Goal: Task Accomplishment & Management: Use online tool/utility

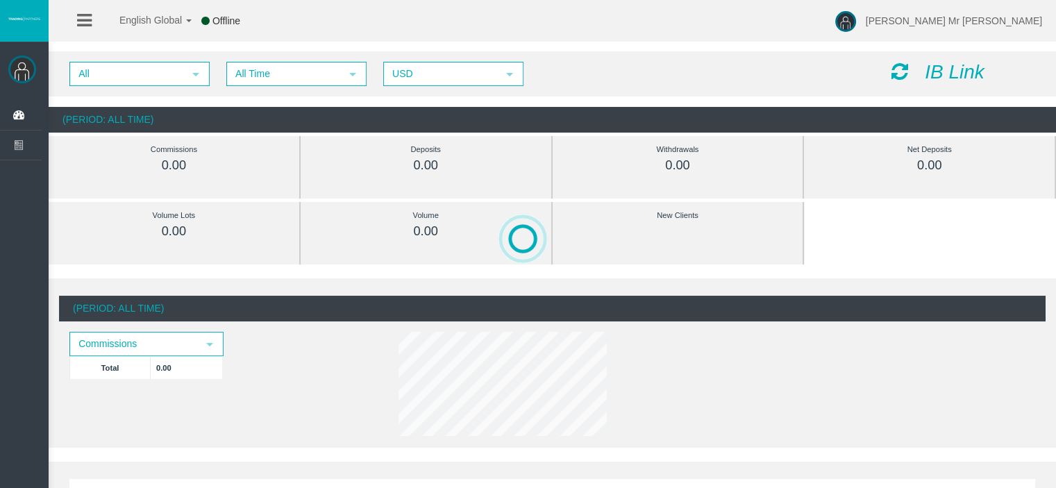
click at [953, 74] on icon "IB Link" at bounding box center [955, 72] width 60 height 22
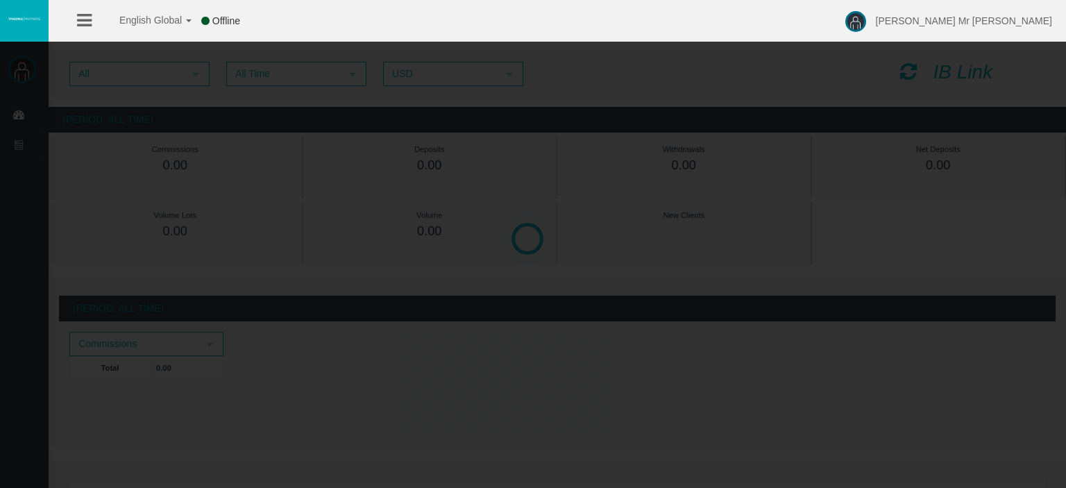
select select
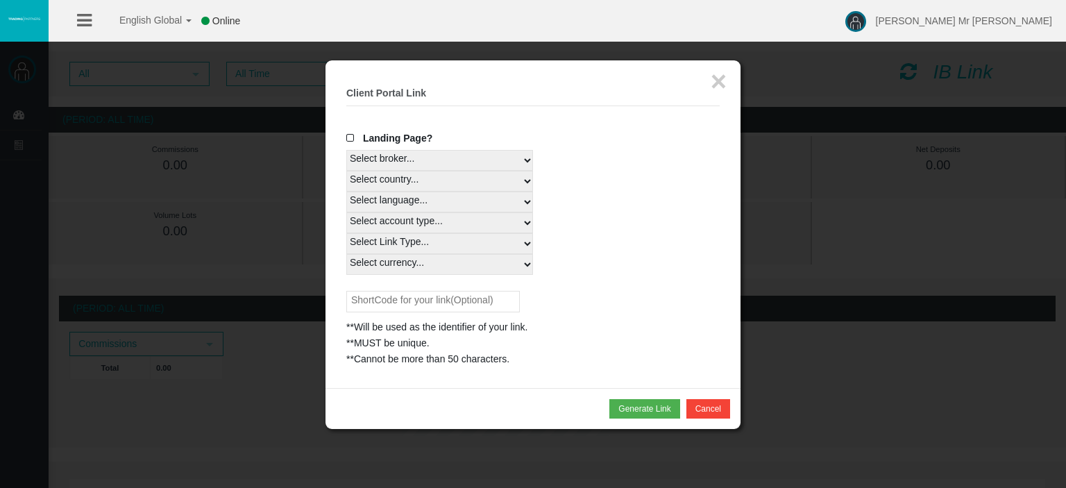
click at [394, 184] on select "Select country... Rest of the World" at bounding box center [439, 181] width 187 height 21
select select
click at [346, 171] on select "Select country... Rest of the World" at bounding box center [439, 181] width 187 height 21
click at [395, 203] on select "Select language... English Japanese Chinese Portuguese Spanish Czech German Fre…" at bounding box center [439, 202] width 187 height 21
select select
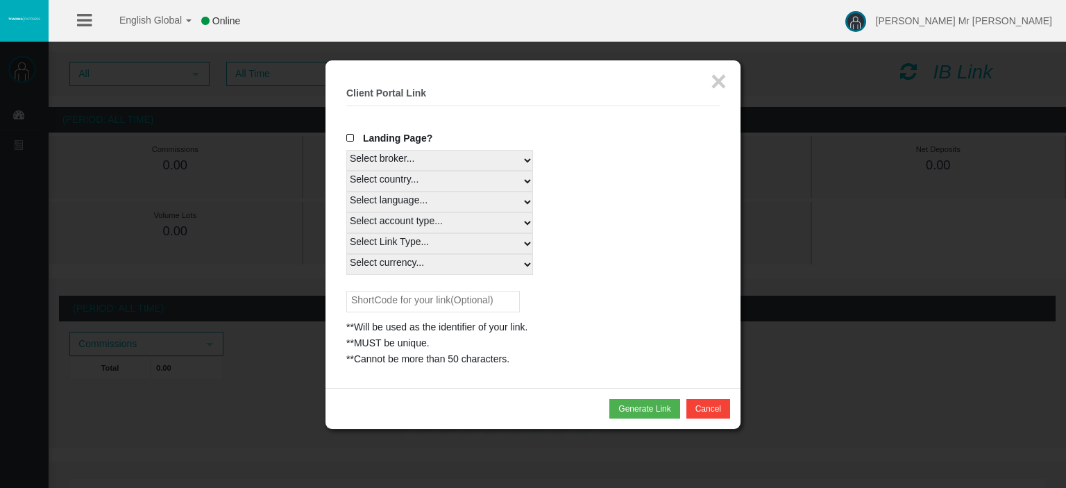
click at [346, 192] on select "Select language... English Japanese Chinese Portuguese Spanish Czech German Fre…" at bounding box center [439, 202] width 187 height 21
click at [405, 218] on select "Select account type... All Platforms Trade Copy MT4 LiveFloatingSpreadAccount M…" at bounding box center [439, 222] width 187 height 21
select select
click at [346, 212] on select "Select account type... All Platforms Trade Copy MT4 LiveFloatingSpreadAccount M…" at bounding box center [439, 222] width 187 height 21
click at [408, 240] on select "Select Link Type... Real" at bounding box center [439, 243] width 187 height 21
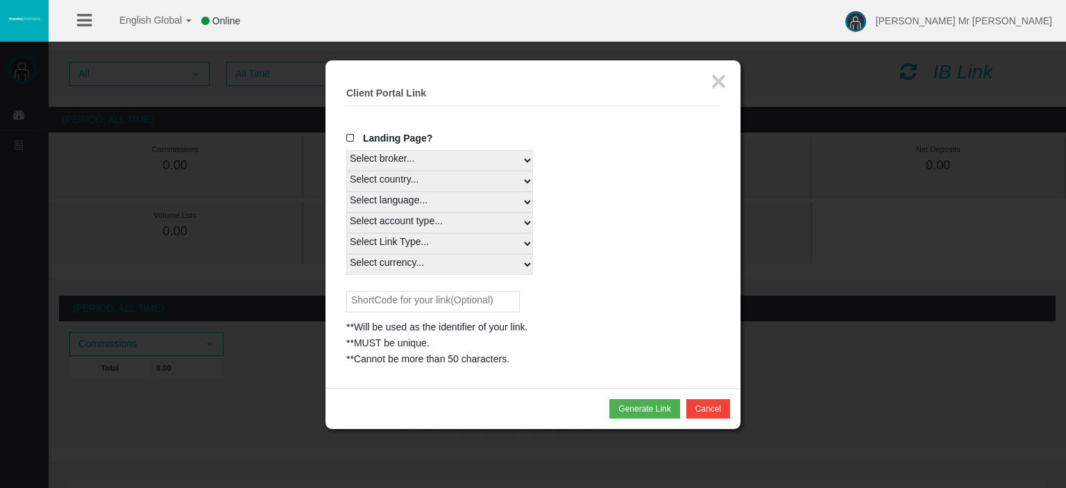
select select "Real"
click at [346, 233] on select "Select Link Type... Real" at bounding box center [439, 243] width 187 height 21
click at [401, 277] on div "Landing Page? Select broker... T4Trade Select country... Rest of the World Sele…" at bounding box center [533, 249] width 374 height 237
click at [378, 265] on select "Select currency... All Currencies" at bounding box center [439, 264] width 187 height 21
select select "All Currencies"
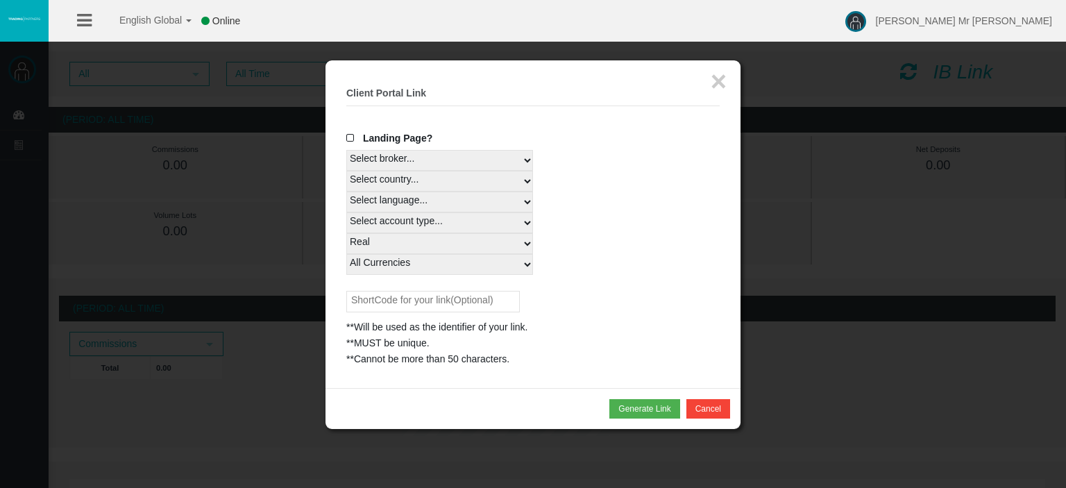
click at [346, 254] on select "Select currency... All Currencies" at bounding box center [439, 264] width 187 height 21
click at [646, 412] on button "Generate Link" at bounding box center [645, 408] width 70 height 19
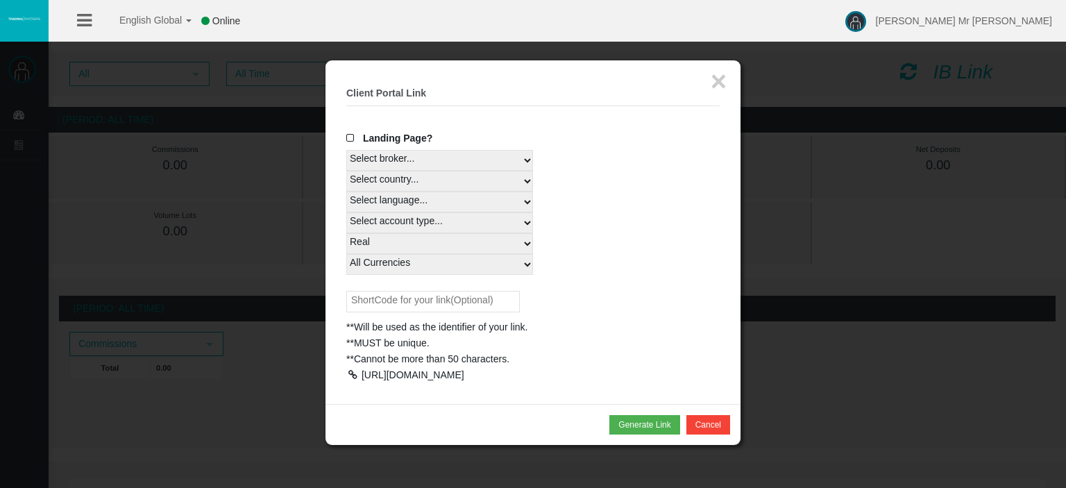
click at [355, 376] on div at bounding box center [352, 375] width 12 height 10
click at [719, 77] on button "×" at bounding box center [719, 81] width 16 height 28
